Goal: Task Accomplishment & Management: Manage account settings

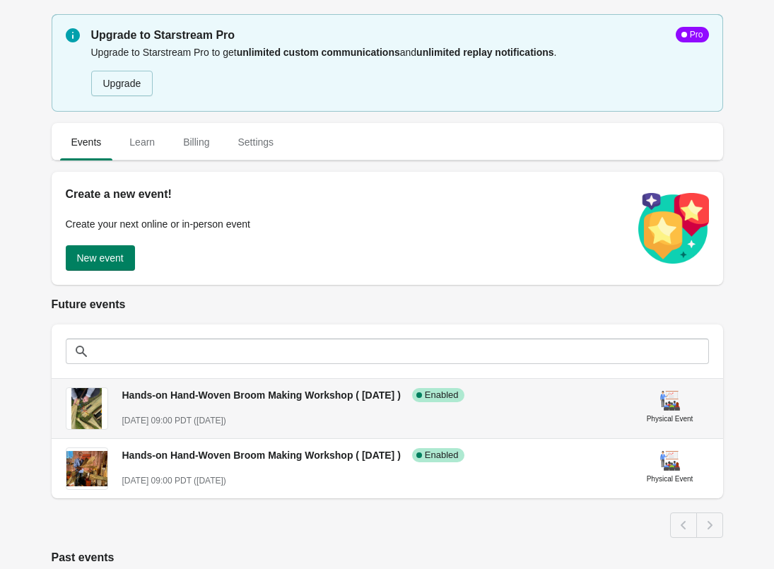
click at [91, 410] on img at bounding box center [86, 408] width 31 height 41
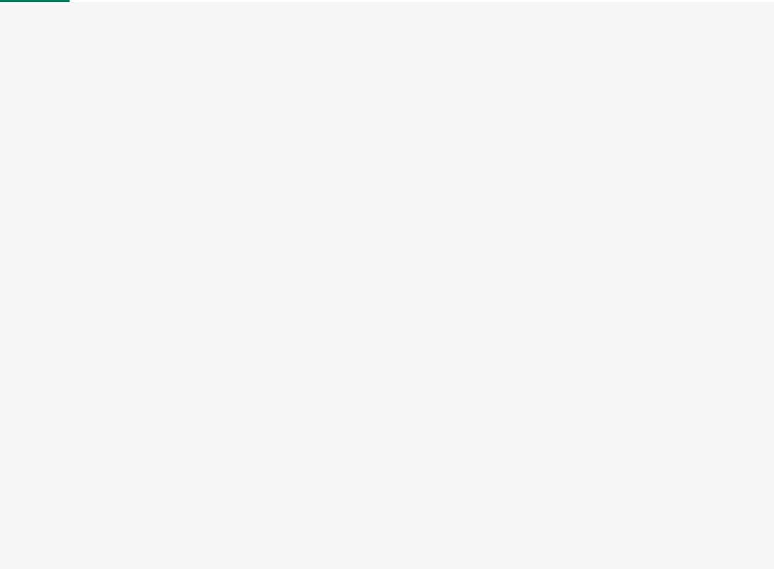
select select "physical"
select select "US"
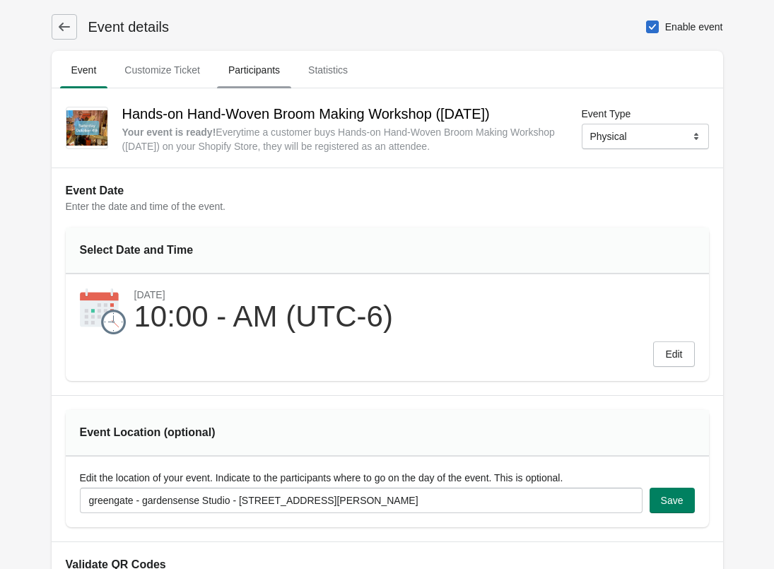
click at [270, 73] on span "Participants" at bounding box center [254, 69] width 74 height 25
select select "US"
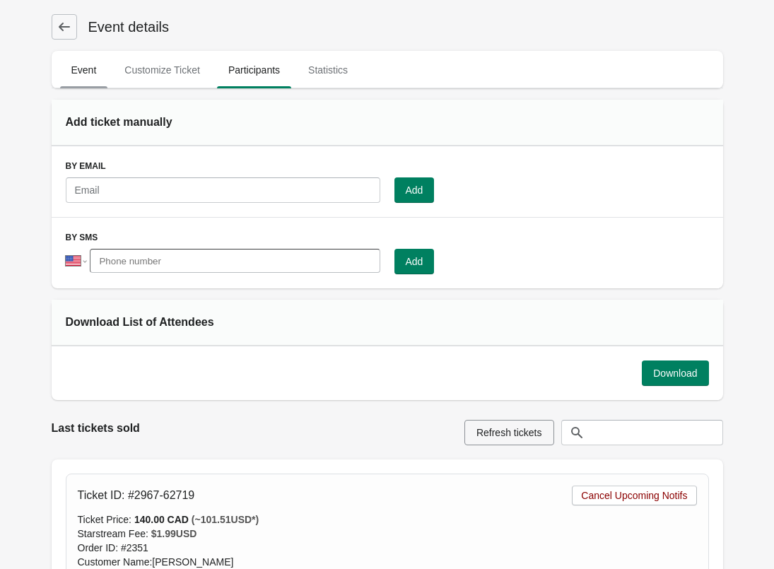
click at [83, 70] on span "Event" at bounding box center [84, 69] width 48 height 25
select select "physical"
select select "US"
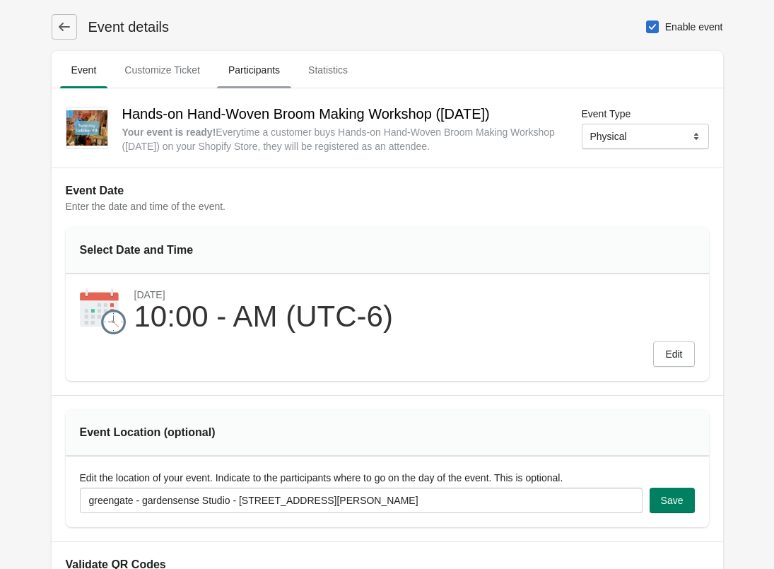
click at [259, 74] on span "Participants" at bounding box center [254, 69] width 74 height 25
select select "US"
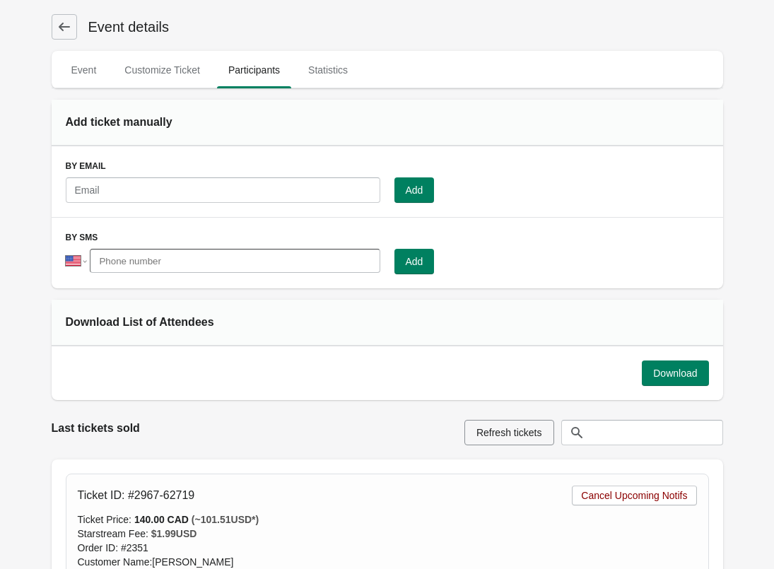
click at [56, 25] on button at bounding box center [64, 26] width 25 height 25
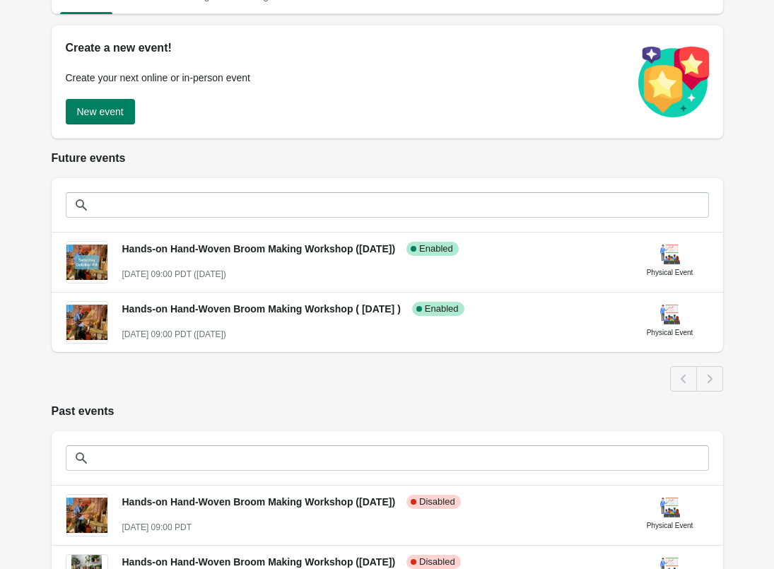
scroll to position [23, 0]
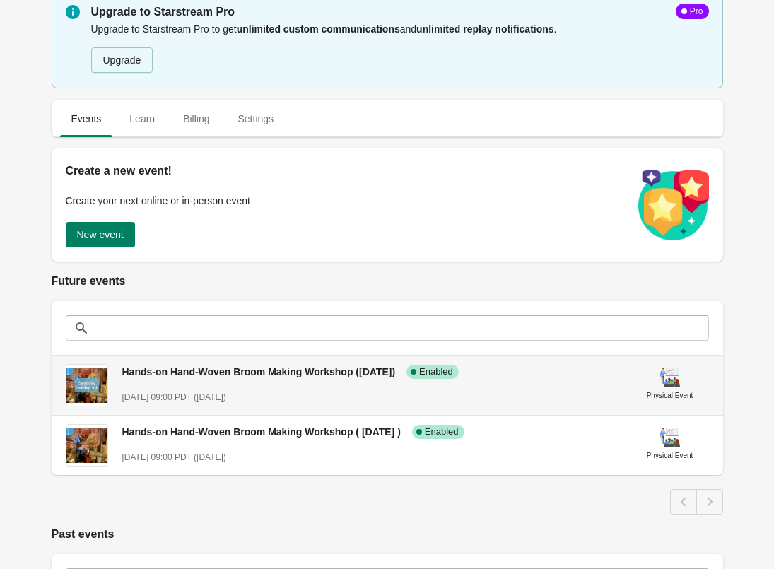
click at [117, 369] on div "Hands-on Hand-Woven Broom Making Workshop ([DATE]) Success Complete Enabled" at bounding box center [365, 366] width 509 height 26
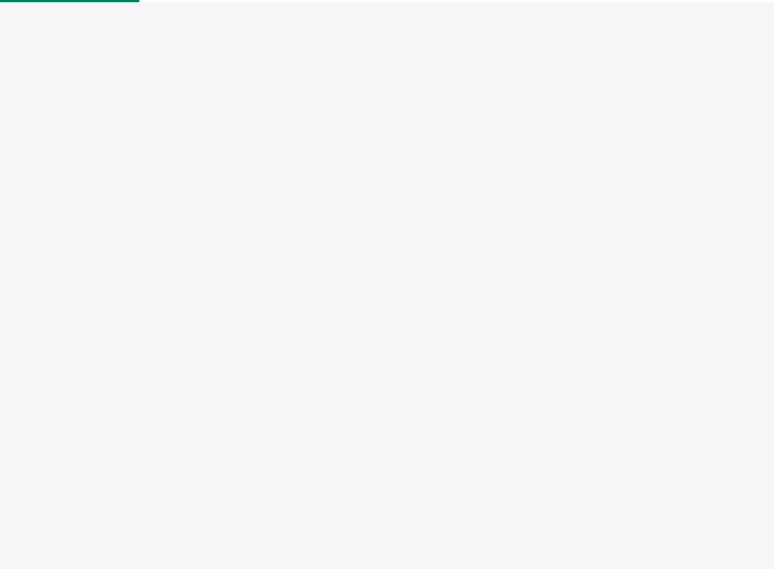
select select "physical"
select select "US"
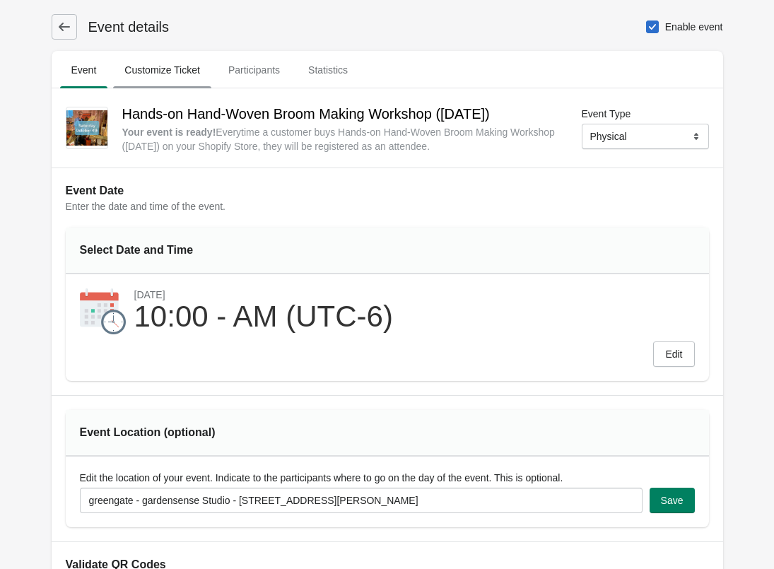
click at [160, 74] on span "Customize Ticket" at bounding box center [162, 69] width 98 height 25
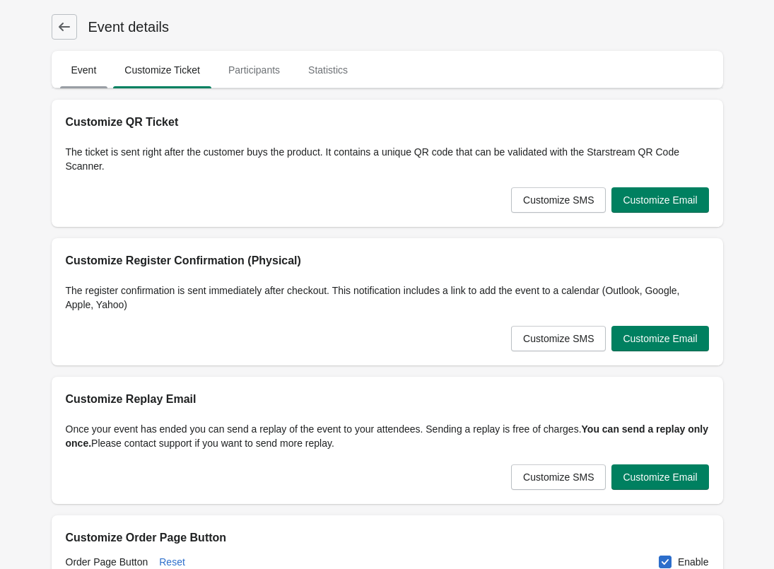
click at [89, 74] on span "Event" at bounding box center [84, 69] width 48 height 25
select select "physical"
select select "US"
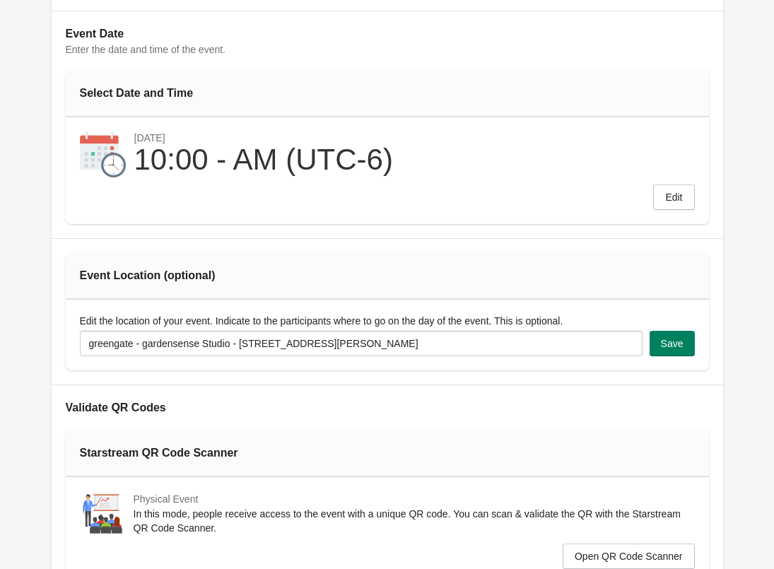
scroll to position [160, 0]
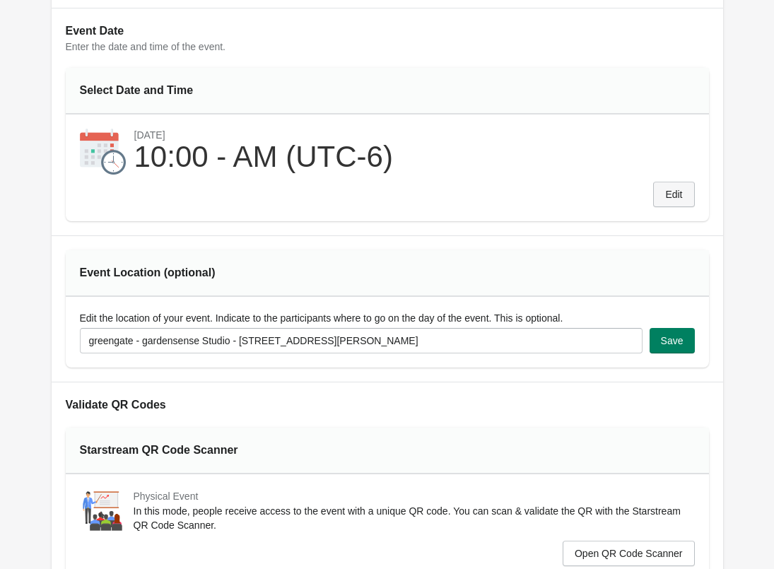
click at [678, 194] on span "Edit" at bounding box center [673, 194] width 17 height 11
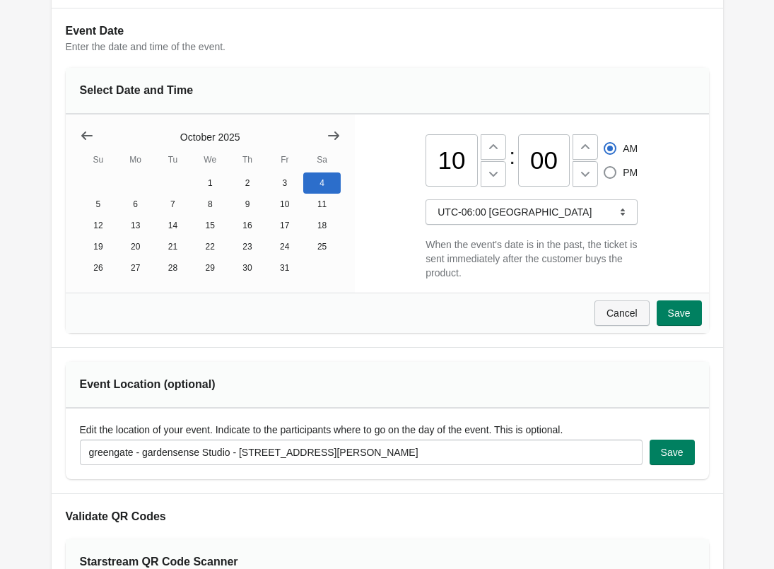
click at [622, 310] on span "Cancel" at bounding box center [622, 312] width 31 height 11
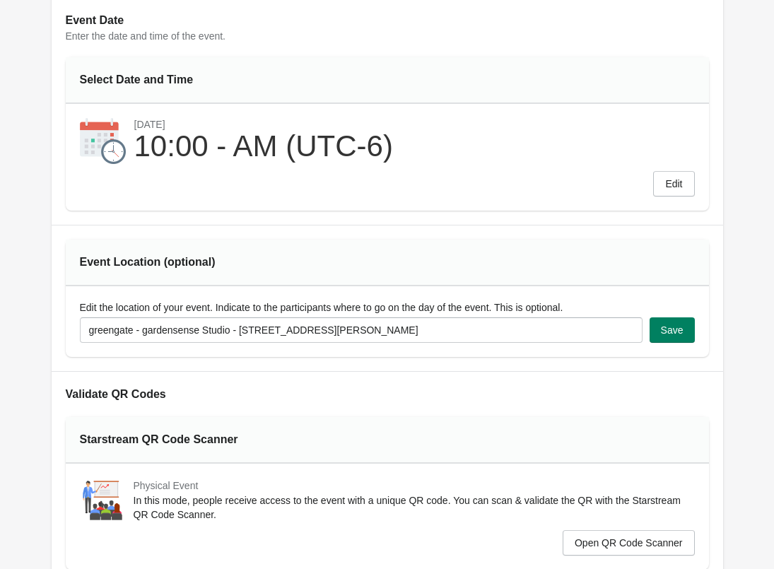
scroll to position [0, 0]
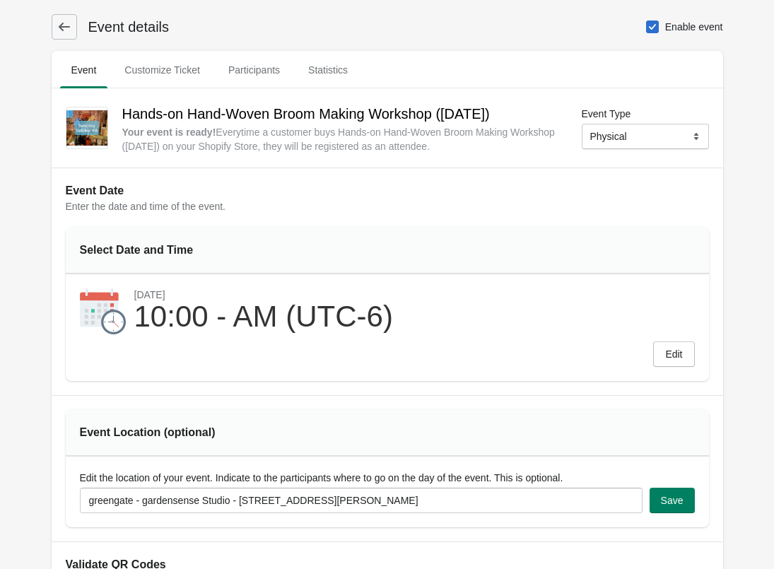
click at [308, 16] on div "Event details Enable event" at bounding box center [388, 26] width 672 height 25
click at [60, 25] on icon at bounding box center [63, 27] width 11 height 8
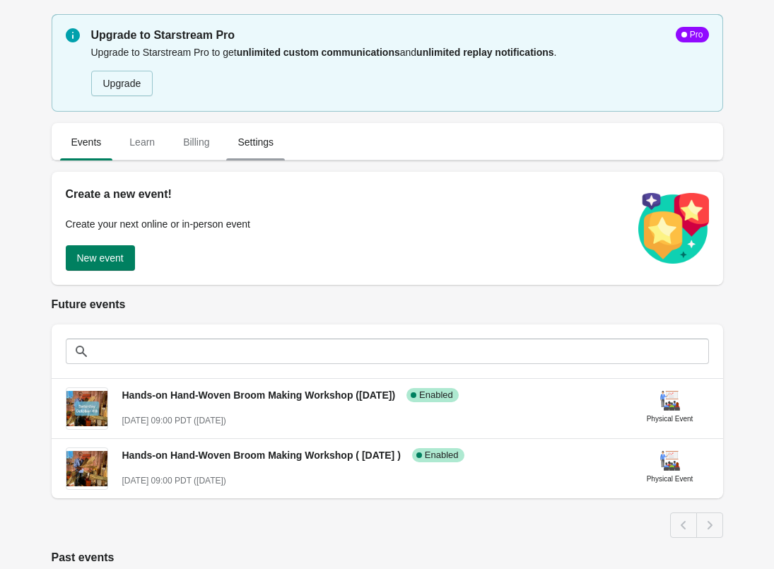
click at [258, 145] on span "Settings" at bounding box center [255, 141] width 59 height 25
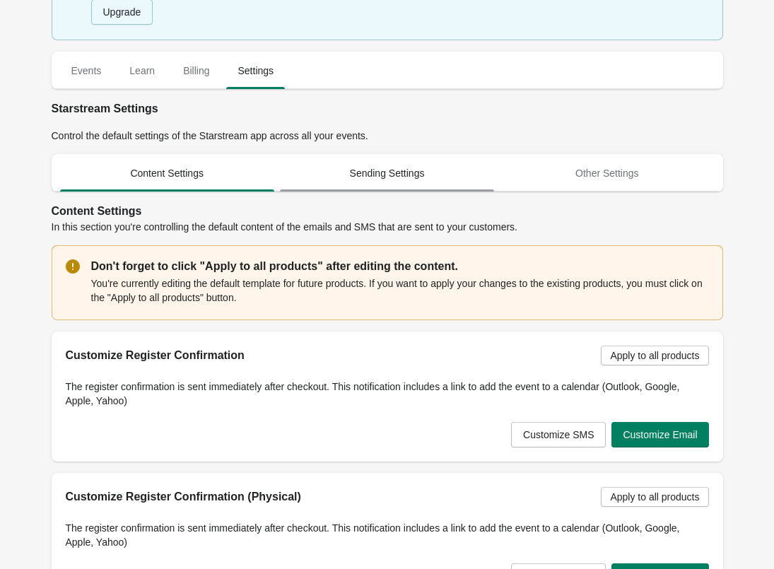
scroll to position [77, 0]
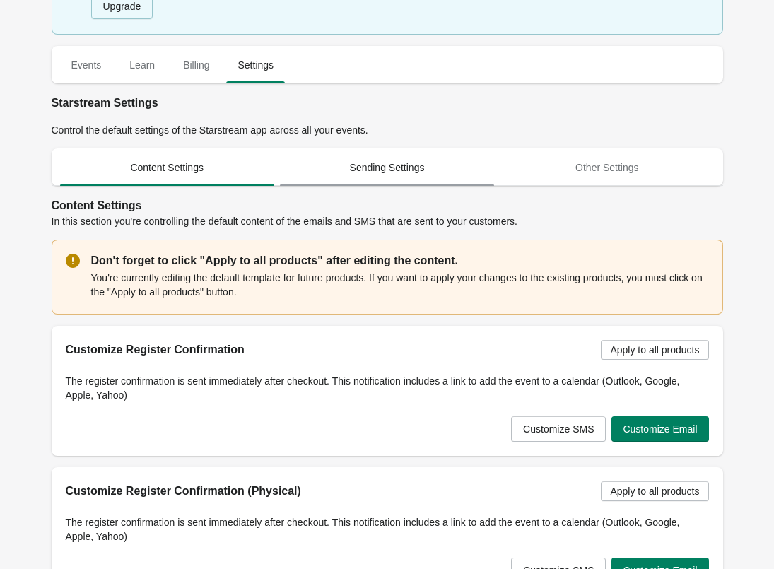
click at [401, 166] on span "Sending Settings" at bounding box center [387, 167] width 214 height 25
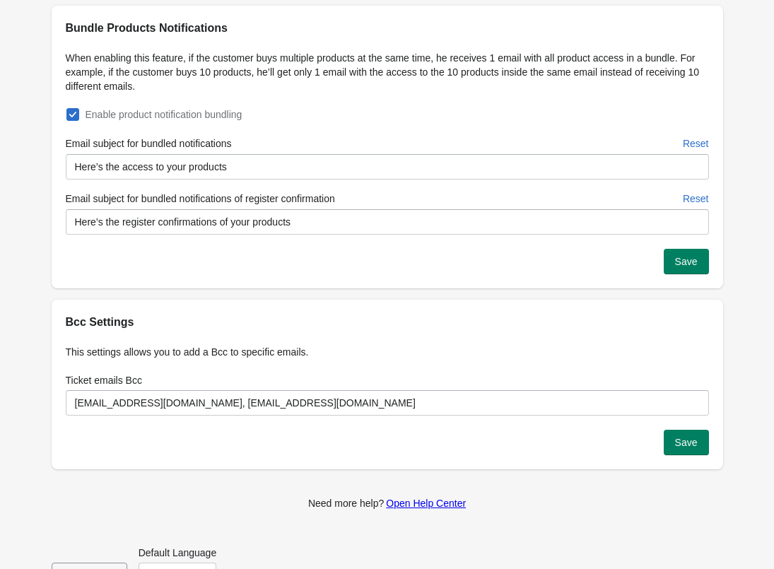
scroll to position [429, 0]
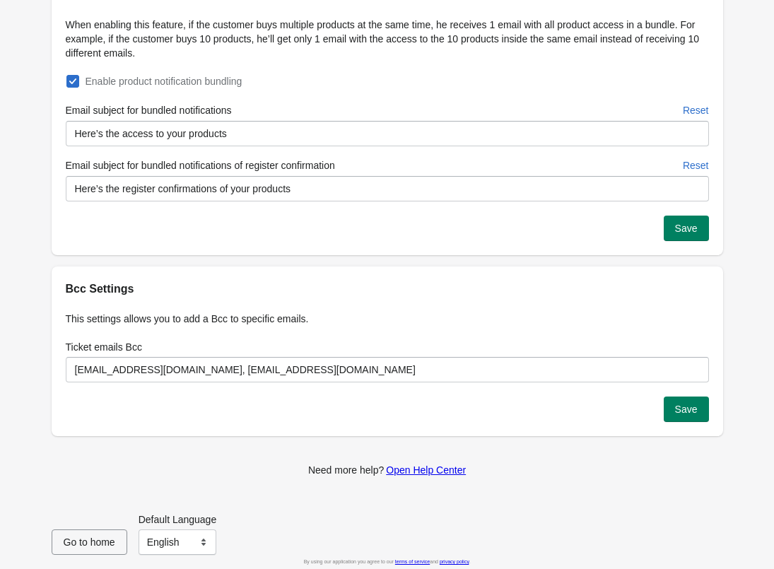
click at [204, 407] on div "Save" at bounding box center [388, 417] width 672 height 40
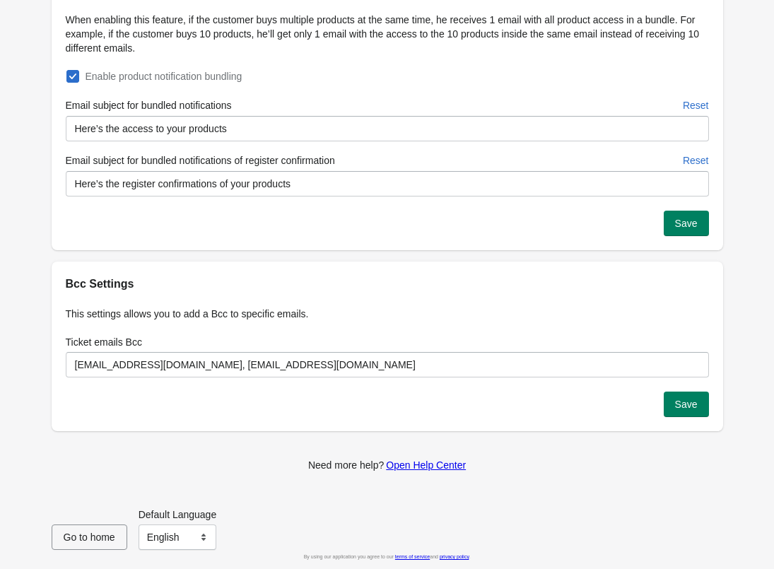
scroll to position [435, 0]
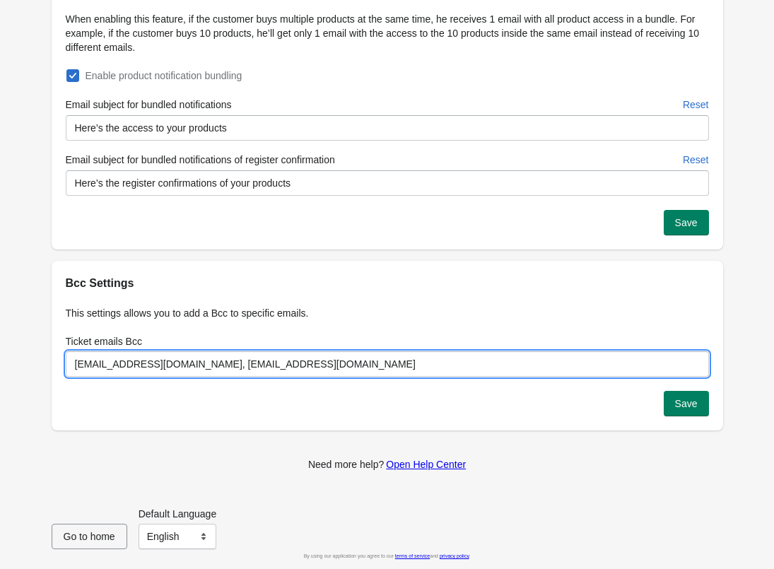
click at [175, 363] on input "[EMAIL_ADDRESS][DOMAIN_NAME], [EMAIL_ADDRESS][DOMAIN_NAME]" at bounding box center [387, 363] width 643 height 25
drag, startPoint x: 178, startPoint y: 363, endPoint x: 25, endPoint y: 368, distance: 152.8
click at [25, 368] on div "Upgrade to Starstream Pro Pro Upgrade to Starstream Pro to get unlimited custom…" at bounding box center [387, 67] width 774 height 1004
type input "[EMAIL_ADDRESS][DOMAIN_NAME]"
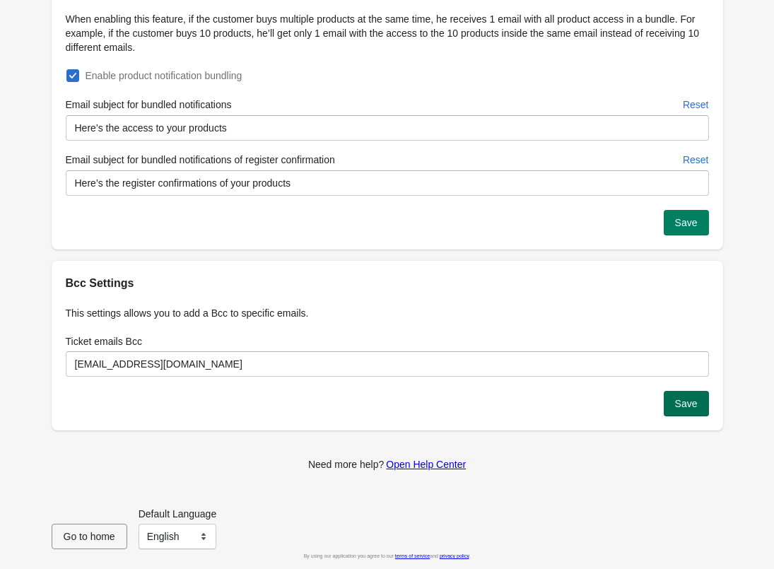
click at [697, 404] on button "Save" at bounding box center [686, 403] width 45 height 25
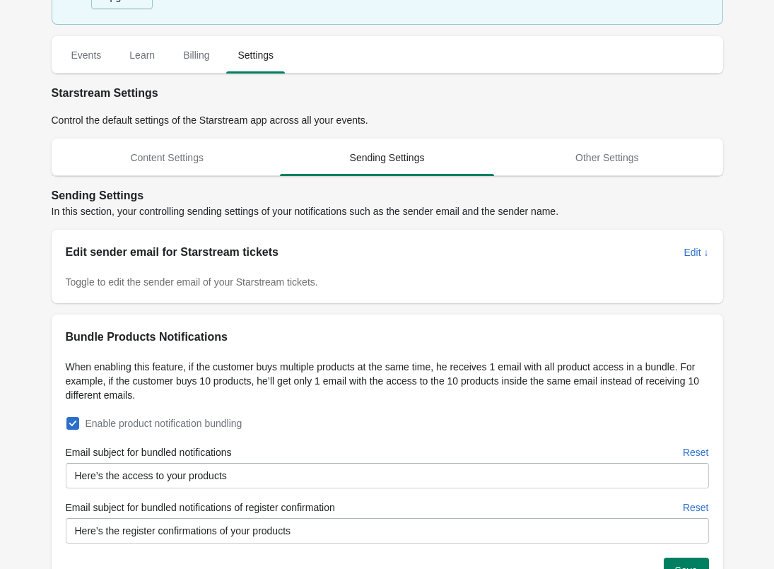
scroll to position [68, 0]
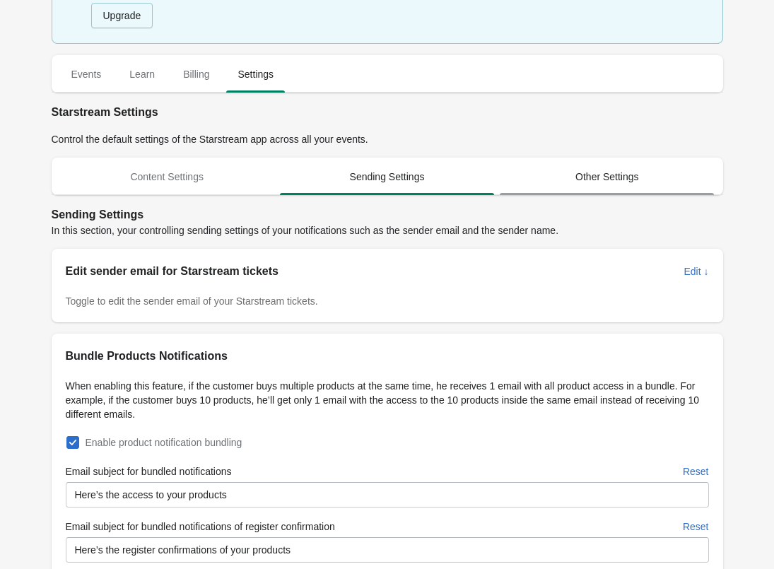
click at [608, 173] on span "Other Settings" at bounding box center [607, 176] width 214 height 25
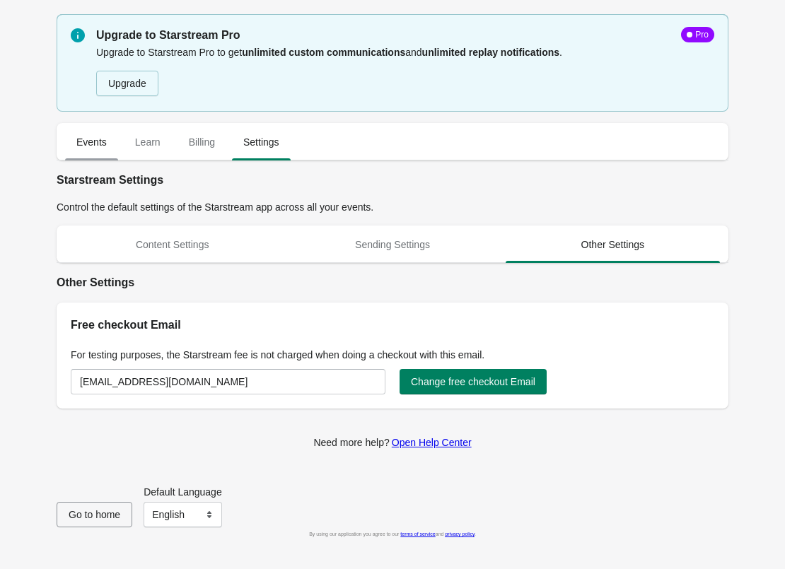
click at [93, 139] on span "Events" at bounding box center [91, 141] width 53 height 25
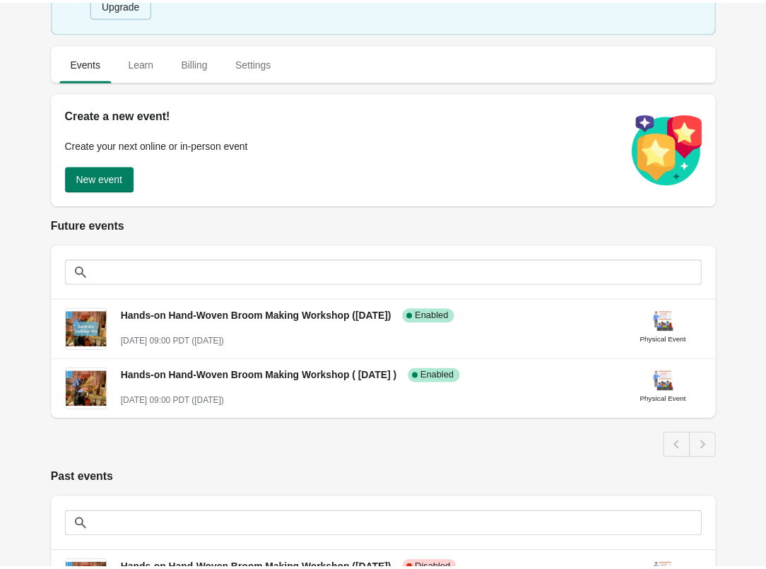
scroll to position [137, 0]
